Goal: Communication & Community: Participate in discussion

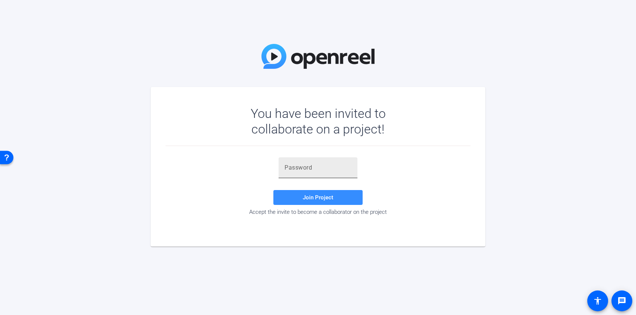
click at [344, 169] on input "text" at bounding box center [318, 167] width 67 height 9
paste input "[&#$7E"
type input "[&#$7E"
click at [325, 194] on span at bounding box center [318, 198] width 89 height 18
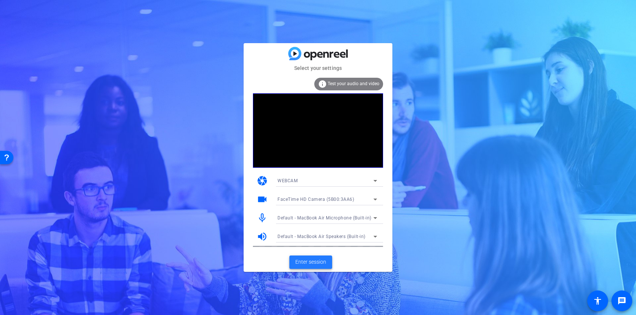
click at [319, 263] on span "Enter session" at bounding box center [311, 262] width 31 height 8
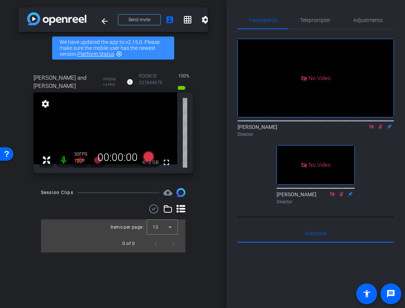
click at [378, 129] on icon at bounding box center [380, 126] width 6 height 5
click at [373, 128] on icon at bounding box center [371, 126] width 4 height 4
click at [77, 164] on video at bounding box center [105, 128] width 144 height 72
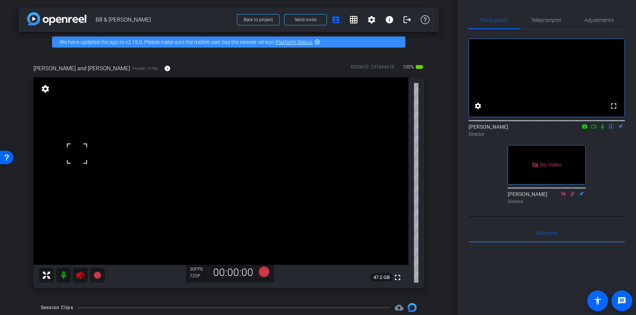
click at [82, 277] on icon at bounding box center [80, 275] width 9 height 9
click at [447, 173] on div "arrow_back Bill & [PERSON_NAME] Back to project Send invite account_box grid_on…" at bounding box center [229, 157] width 458 height 315
click at [449, 179] on div "arrow_back Bill & [PERSON_NAME] Back to project Send invite account_box grid_on…" at bounding box center [229, 157] width 458 height 315
click at [443, 178] on div "arrow_back Bill & [PERSON_NAME] Back to project Send invite account_box grid_on…" at bounding box center [229, 157] width 458 height 315
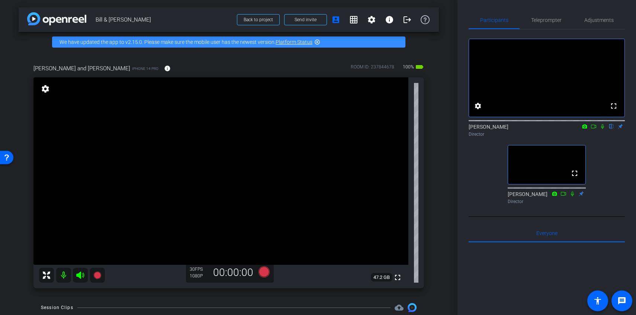
click at [443, 180] on div "arrow_back Bill & [PERSON_NAME] Back to project Send invite account_box grid_on…" at bounding box center [229, 157] width 458 height 315
click at [601, 129] on icon at bounding box center [603, 126] width 6 height 5
click at [608, 158] on div "fullscreen settings [PERSON_NAME] flip Director fullscreen [PERSON_NAME] Direct…" at bounding box center [547, 118] width 156 height 178
click at [595, 128] on icon at bounding box center [593, 127] width 5 height 4
click at [606, 129] on icon at bounding box center [603, 126] width 6 height 5
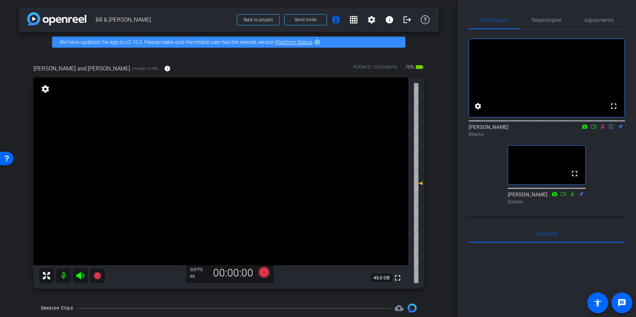
click at [603, 129] on icon at bounding box center [603, 126] width 6 height 5
click at [601, 129] on icon at bounding box center [603, 126] width 6 height 5
click at [602, 129] on icon at bounding box center [603, 126] width 4 height 5
click at [602, 129] on icon at bounding box center [602, 126] width 3 height 5
click at [602, 129] on icon at bounding box center [603, 126] width 4 height 5
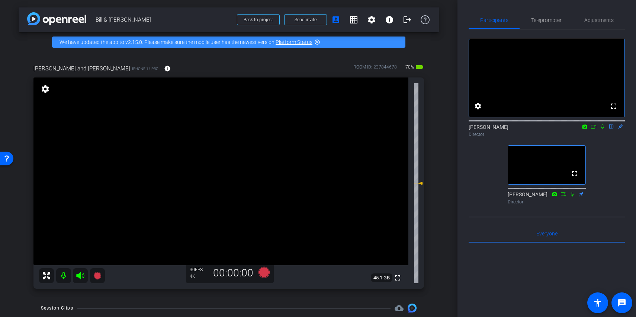
click at [602, 129] on icon at bounding box center [602, 126] width 3 height 5
click at [598, 130] on mat-icon at bounding box center [594, 126] width 9 height 7
click at [602, 129] on icon at bounding box center [603, 126] width 6 height 5
